Goal: Task Accomplishment & Management: Use online tool/utility

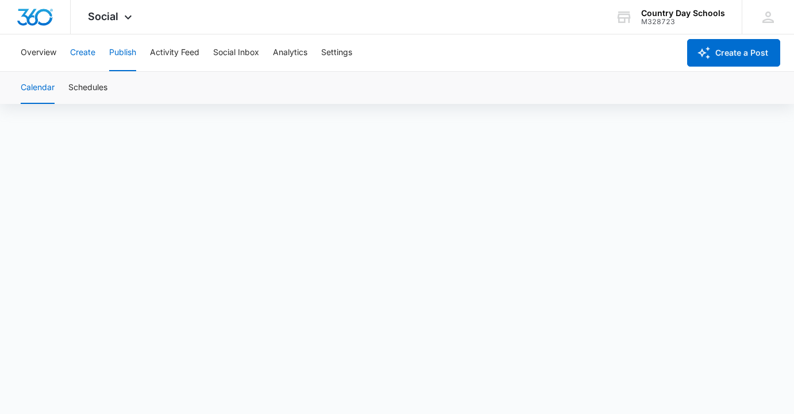
click at [86, 52] on button "Create" at bounding box center [82, 52] width 25 height 37
click at [119, 53] on button "Publish" at bounding box center [122, 52] width 27 height 37
